Goal: Information Seeking & Learning: Find specific fact

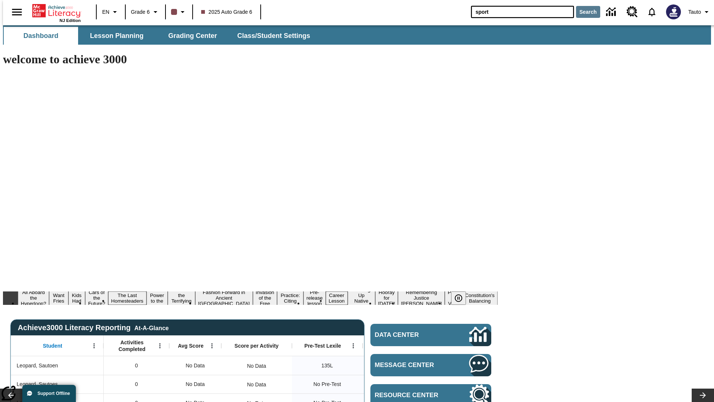
type input "sport"
click at [583, 12] on button "Search" at bounding box center [588, 12] width 24 height 12
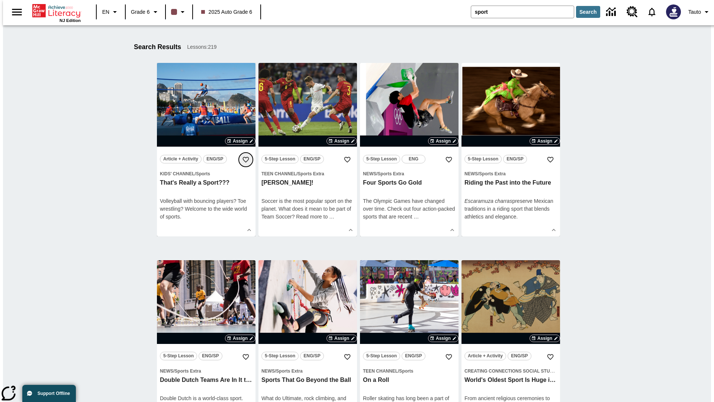
click at [246, 160] on icon "Add to Favorites" at bounding box center [245, 159] width 7 height 7
